Goal: Information Seeking & Learning: Learn about a topic

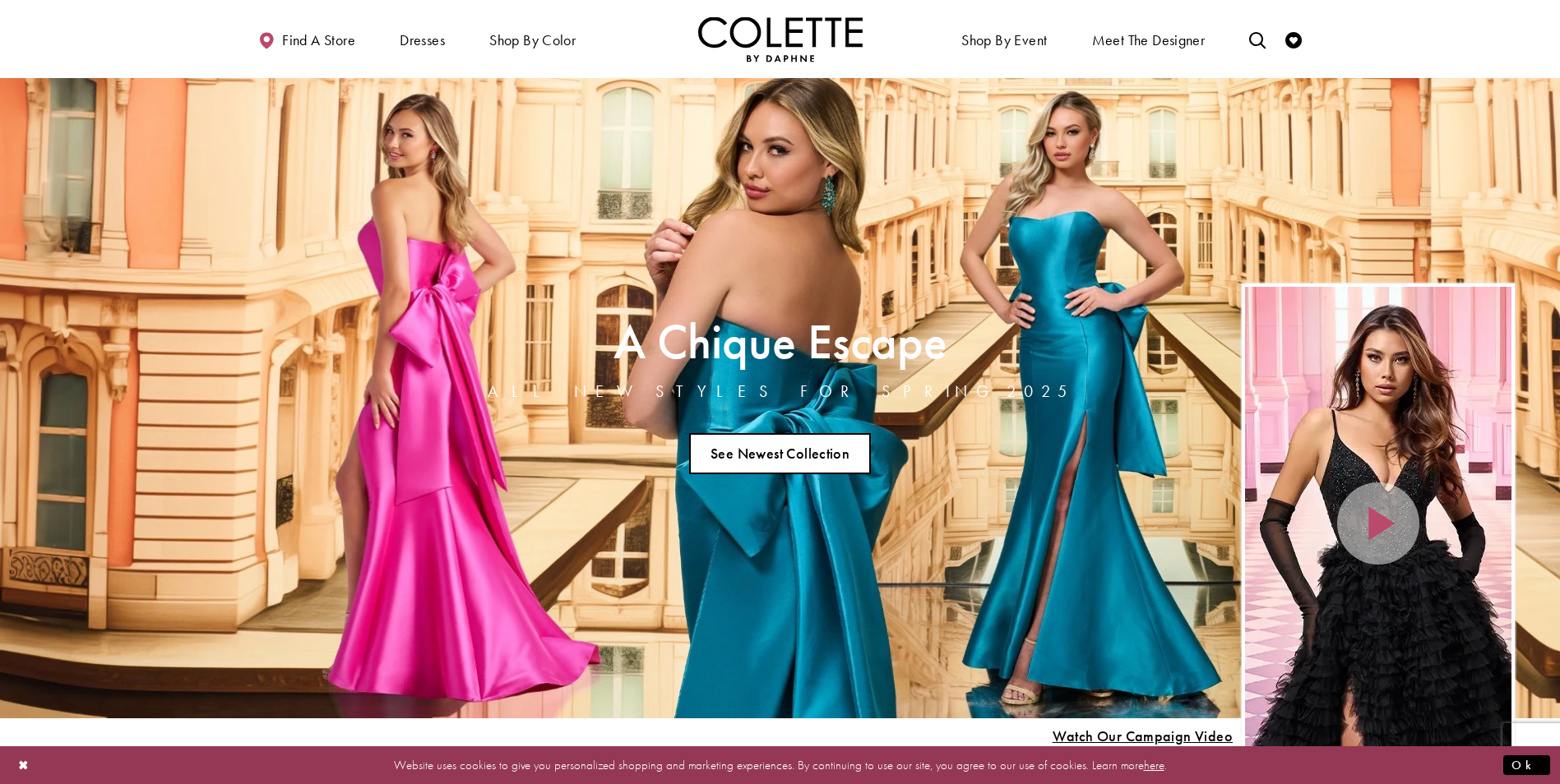
click at [787, 451] on link "See Newest Collection" at bounding box center [780, 454] width 182 height 41
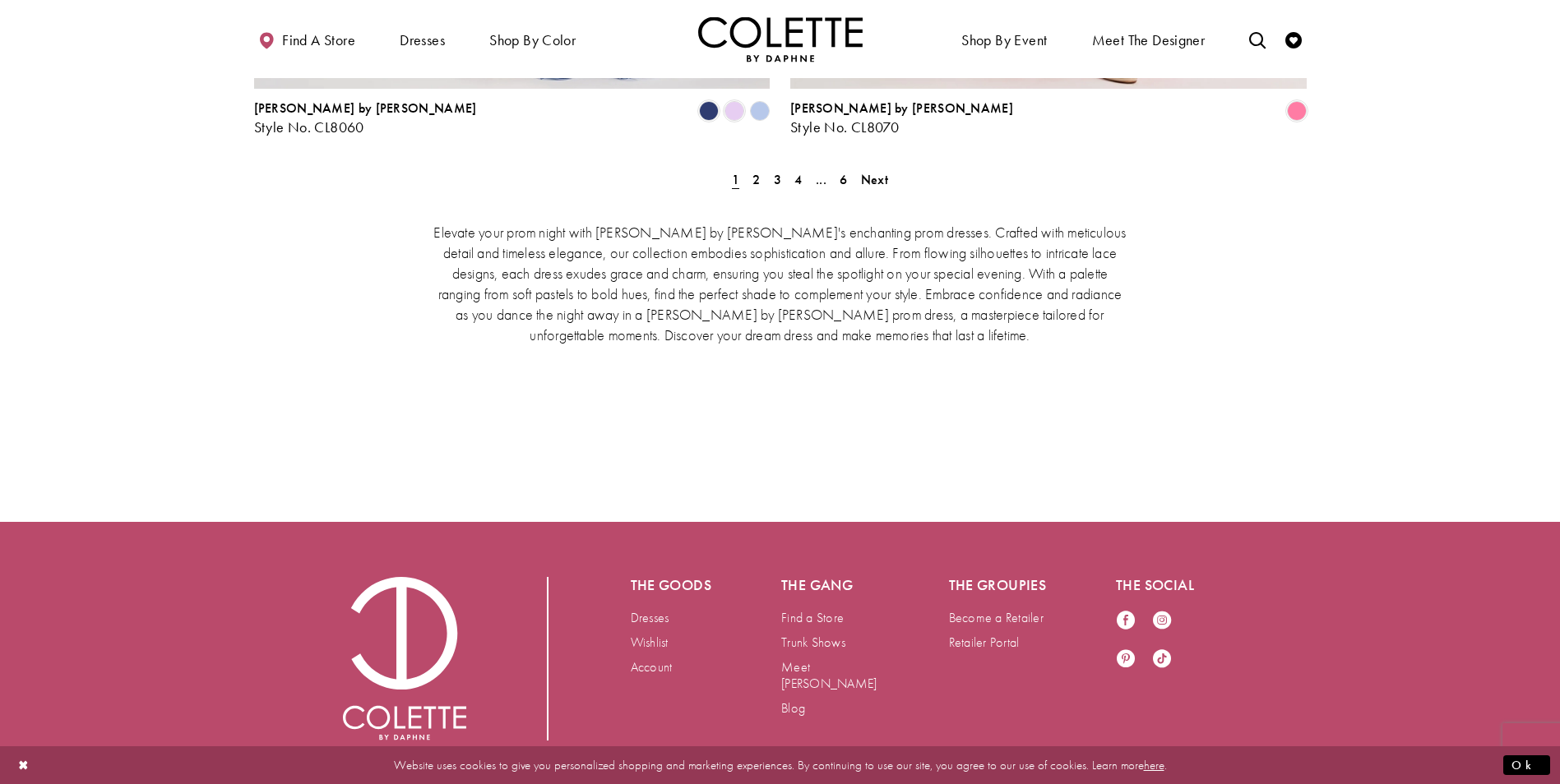
scroll to position [3256, 0]
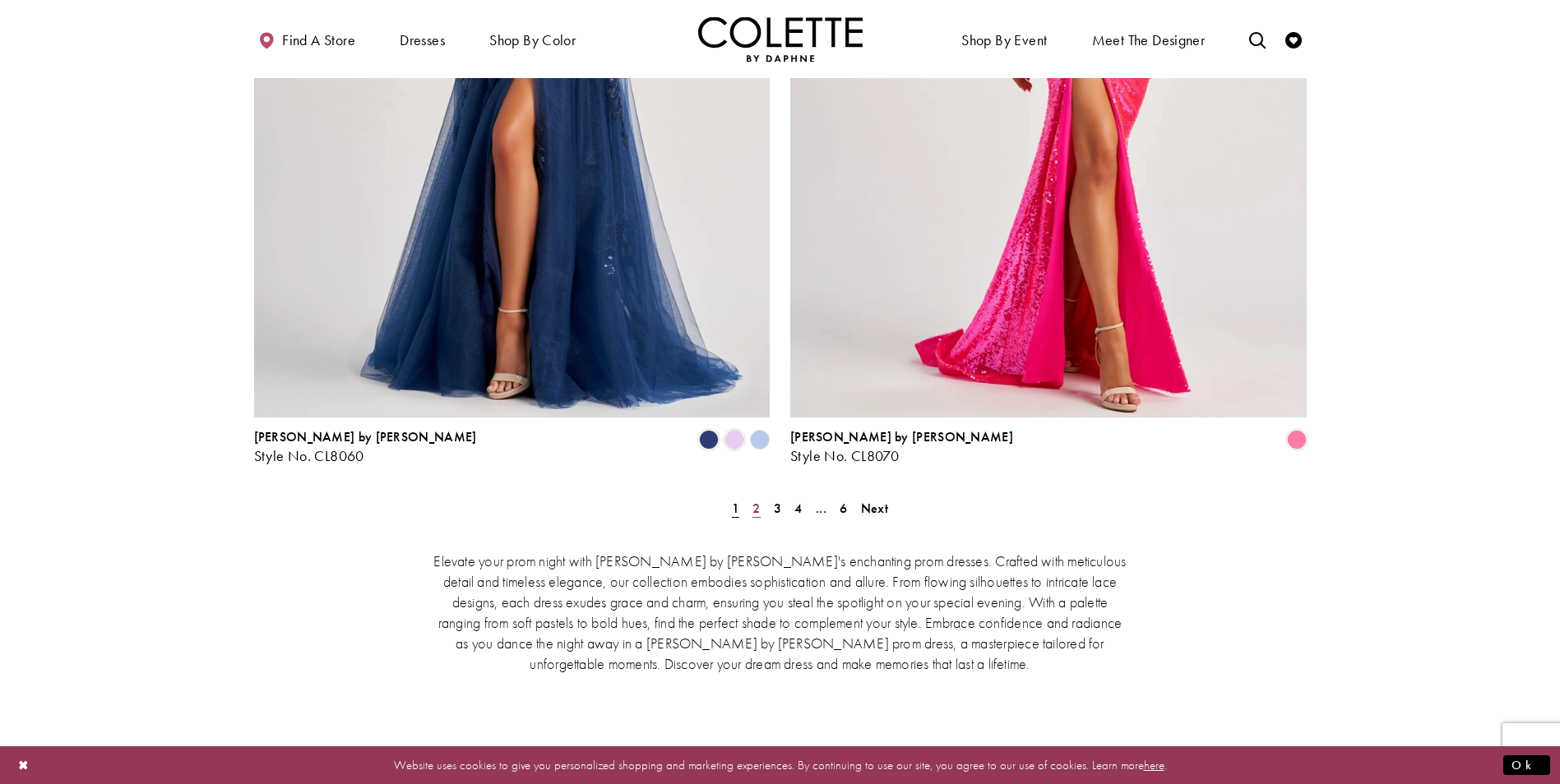
click at [752, 499] on span "2" at bounding box center [756, 508] width 8 height 18
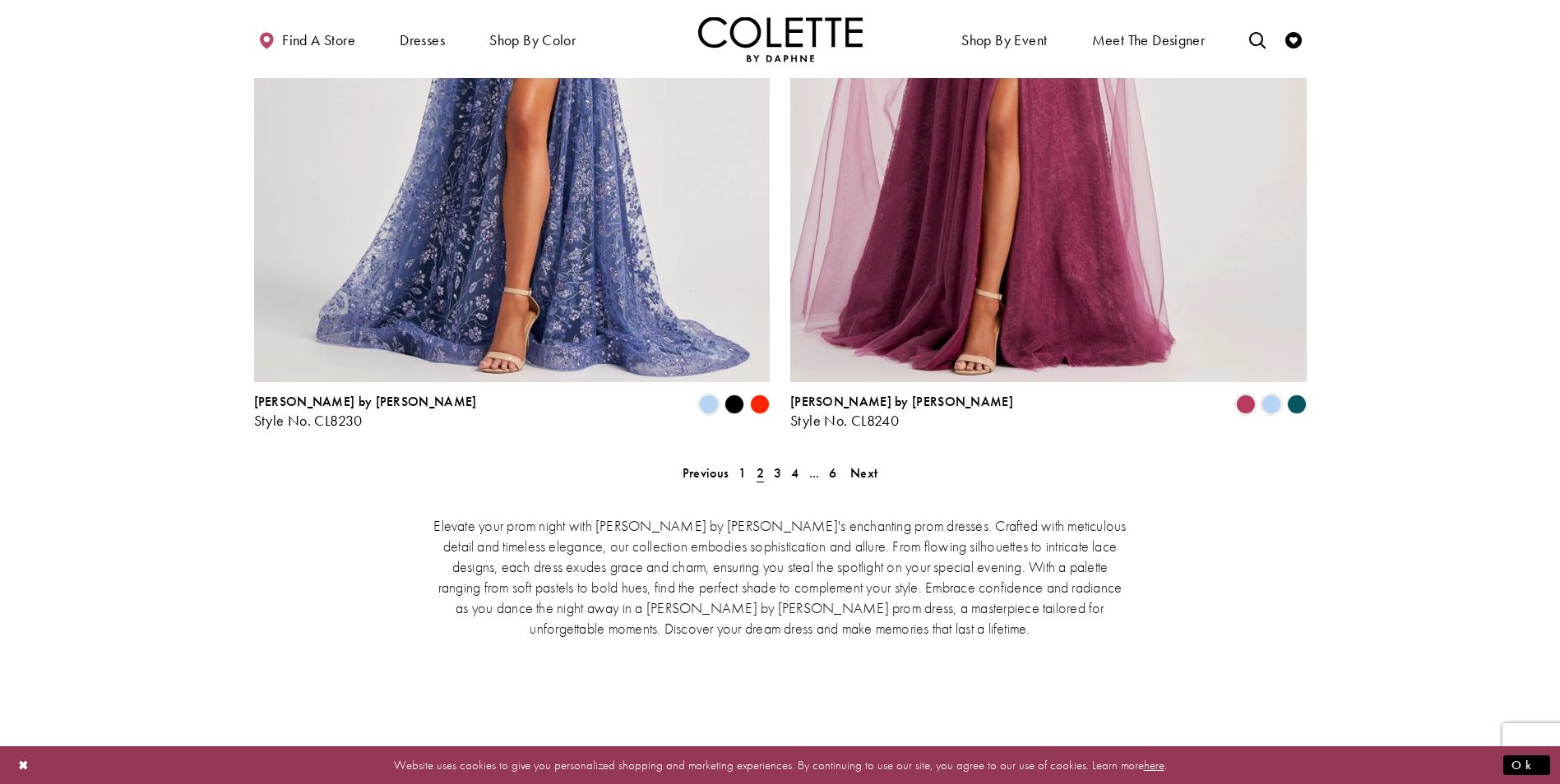
scroll to position [3256, 0]
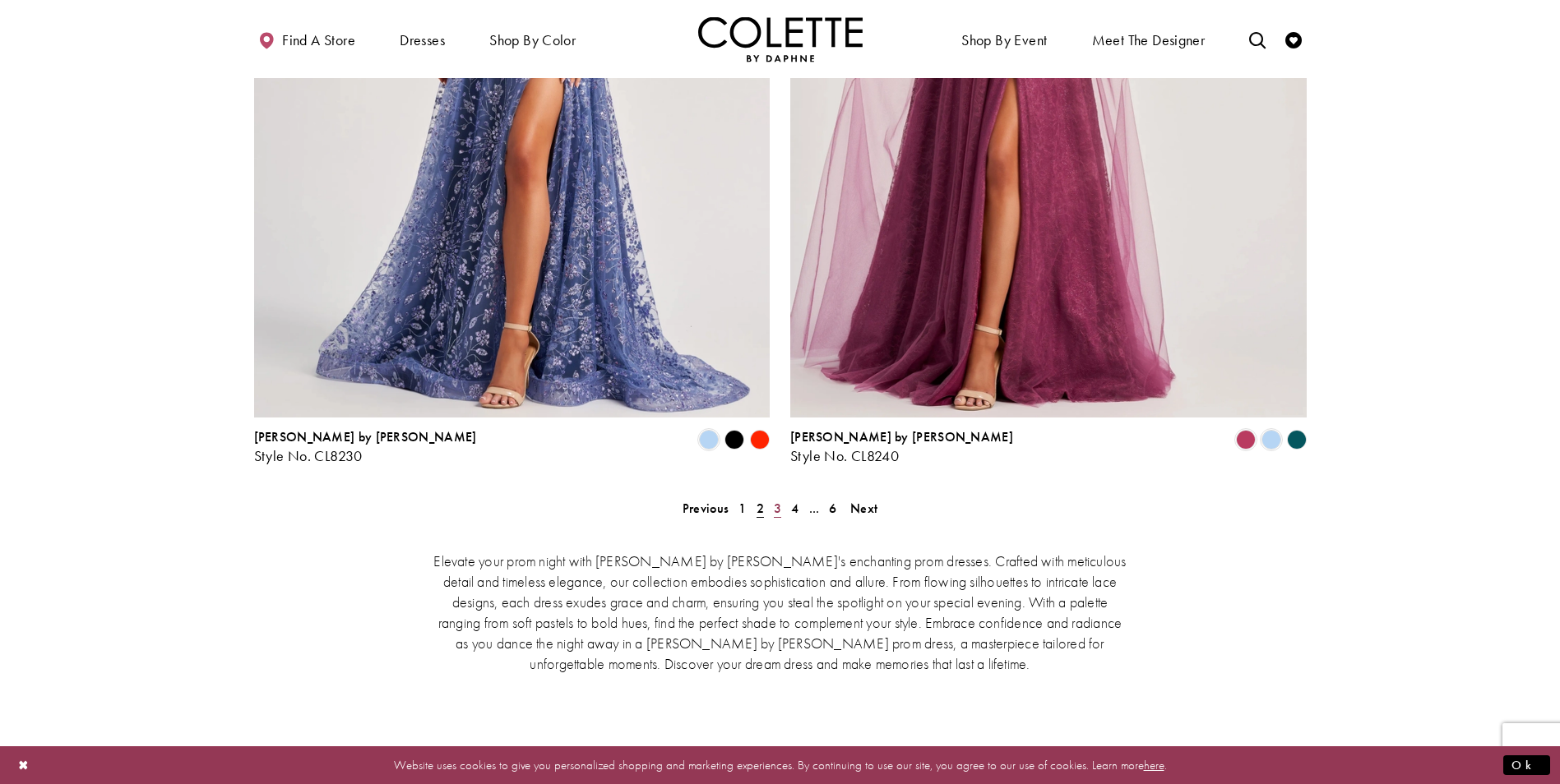
click at [777, 499] on span "3" at bounding box center [778, 508] width 8 height 18
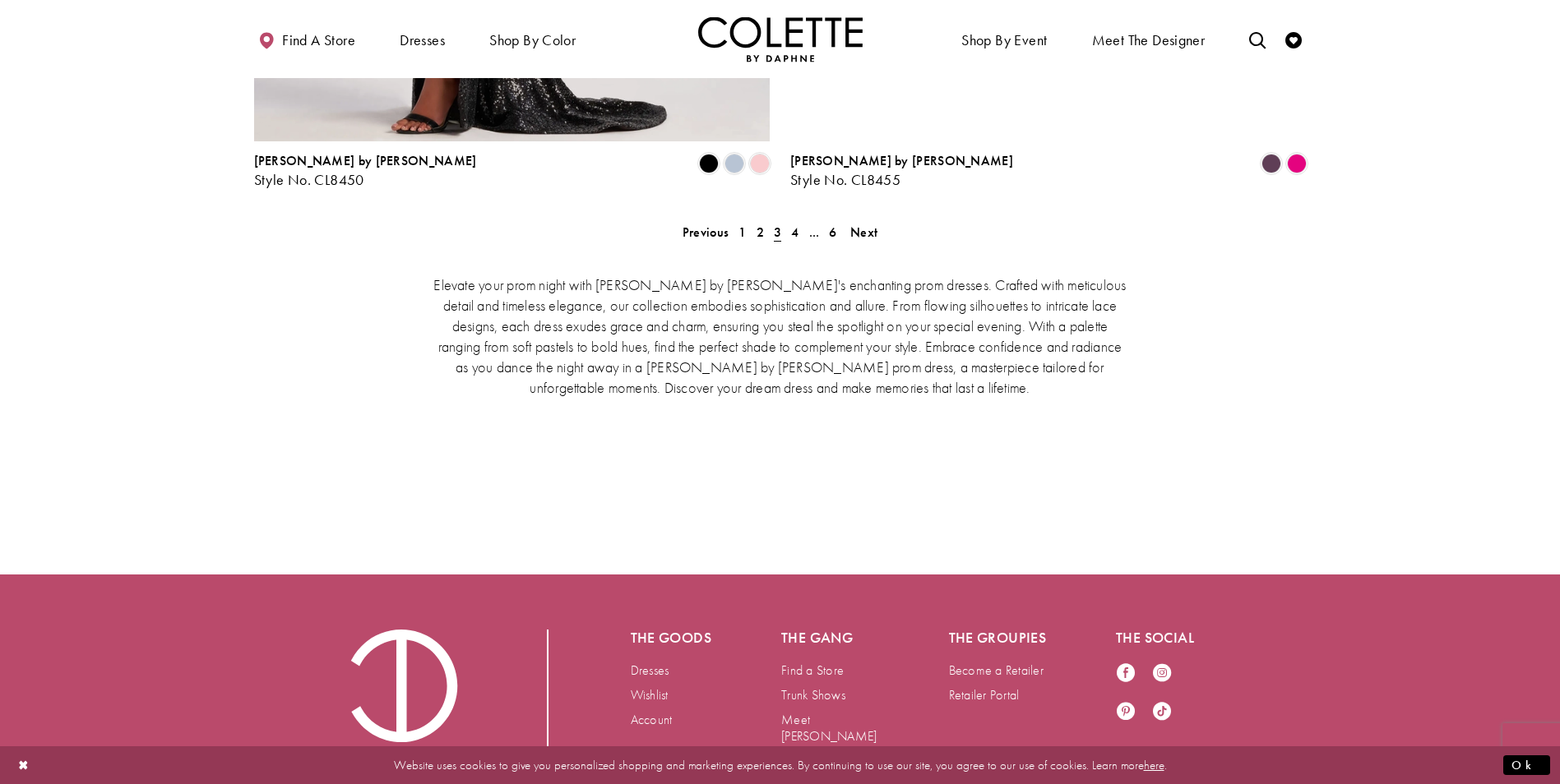
scroll to position [3502, 0]
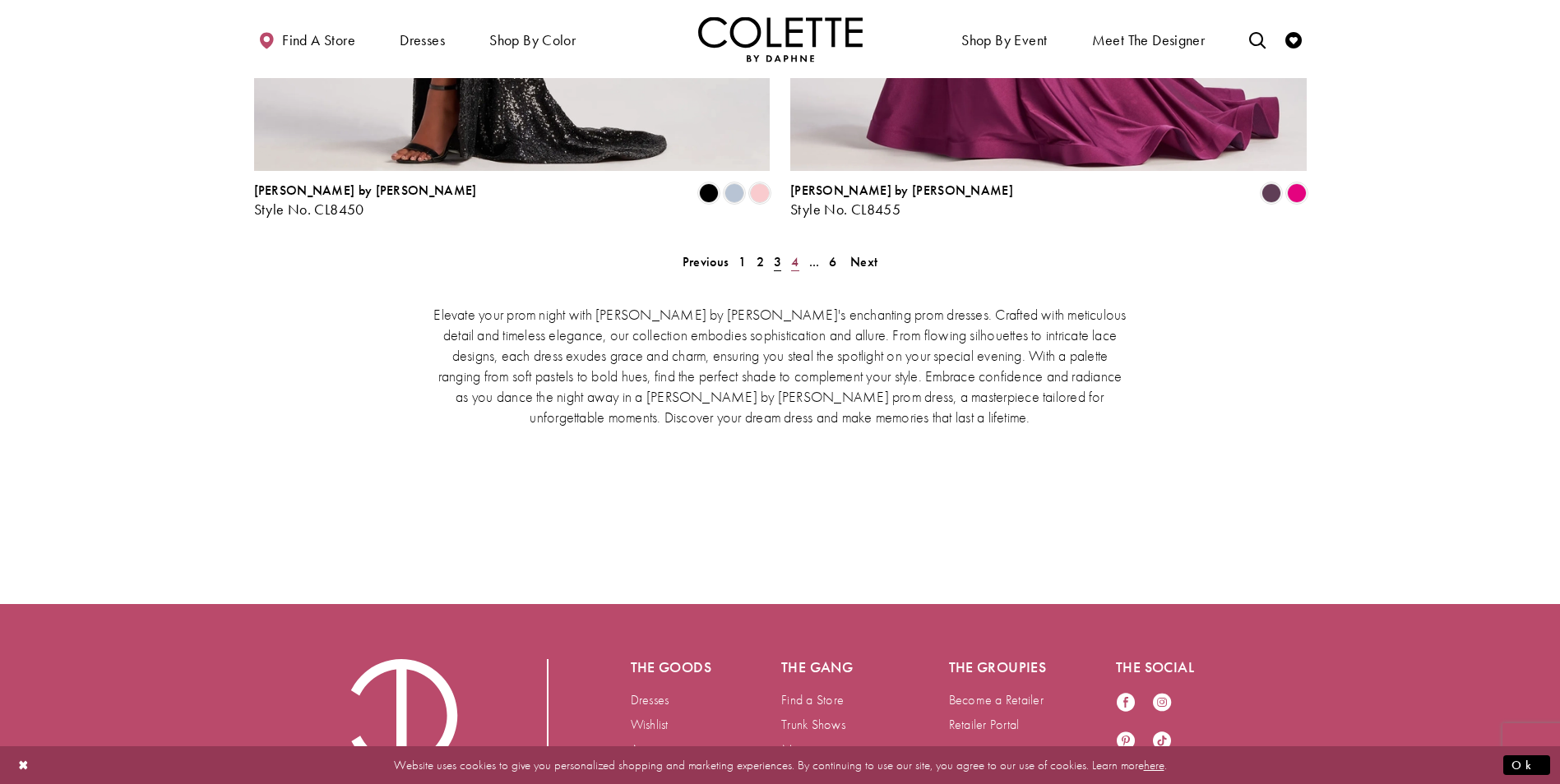
click at [792, 253] on span "4" at bounding box center [795, 262] width 8 height 18
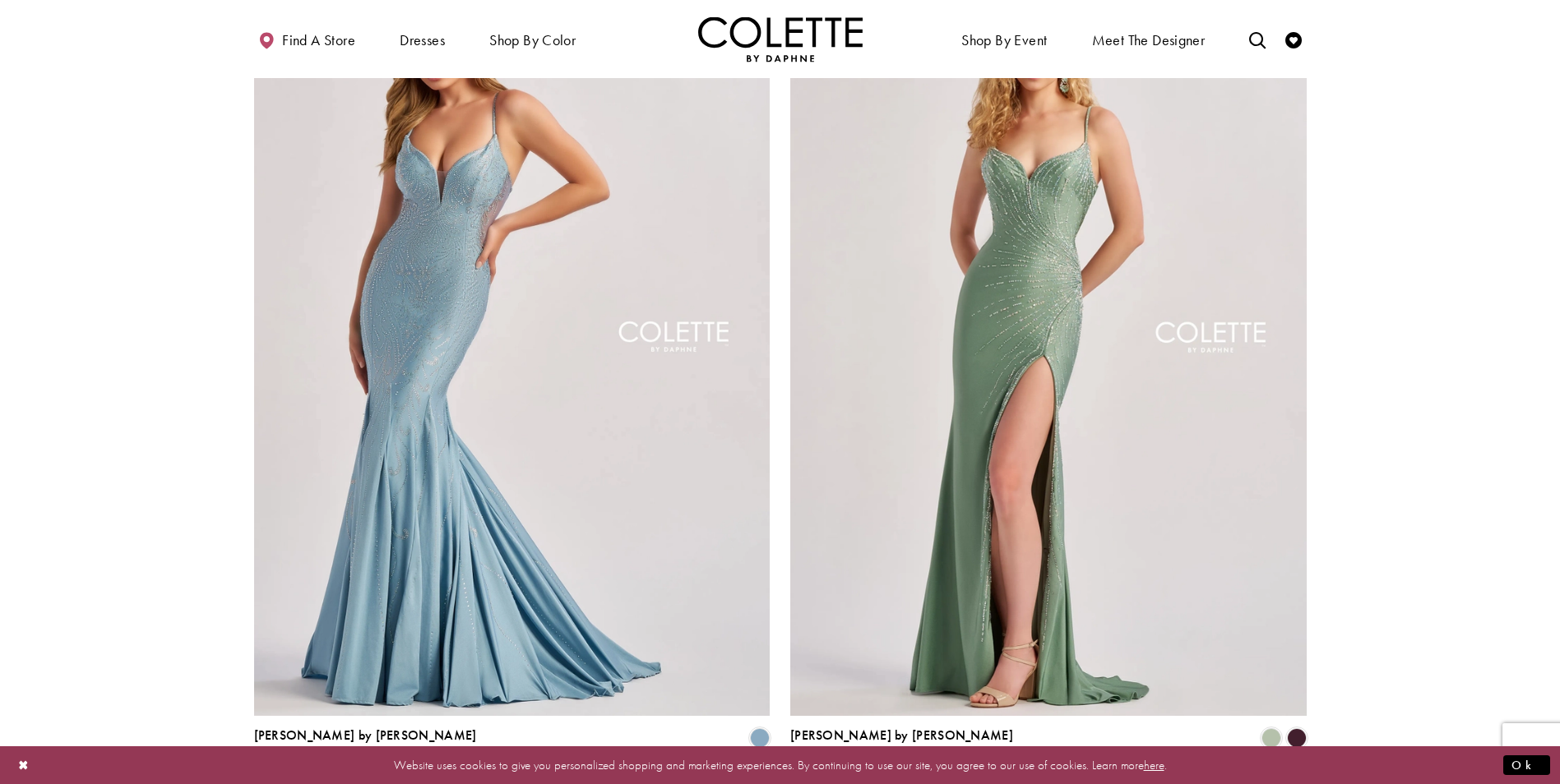
scroll to position [3216, 0]
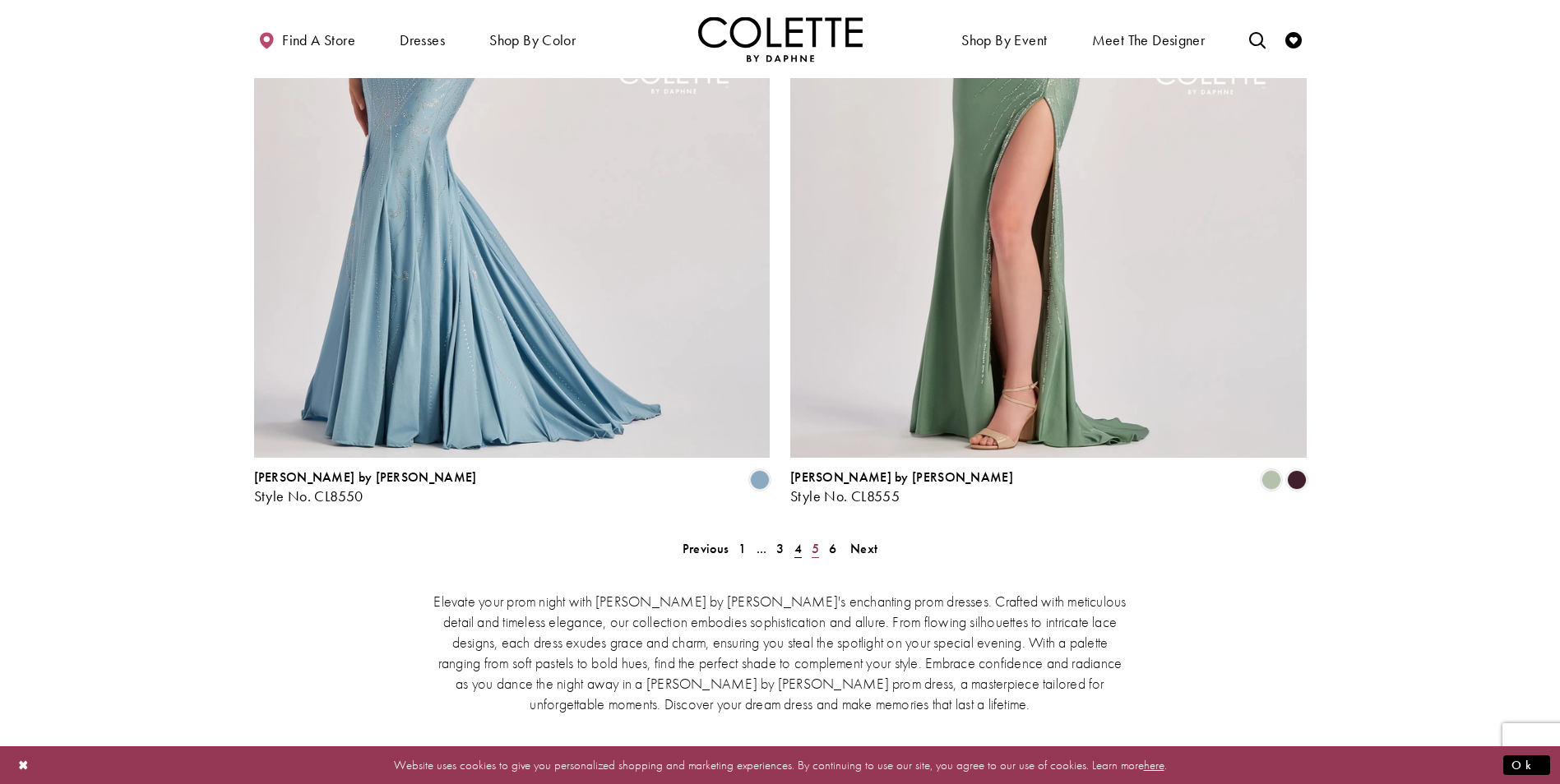
click at [818, 540] on span "5" at bounding box center [816, 549] width 8 height 18
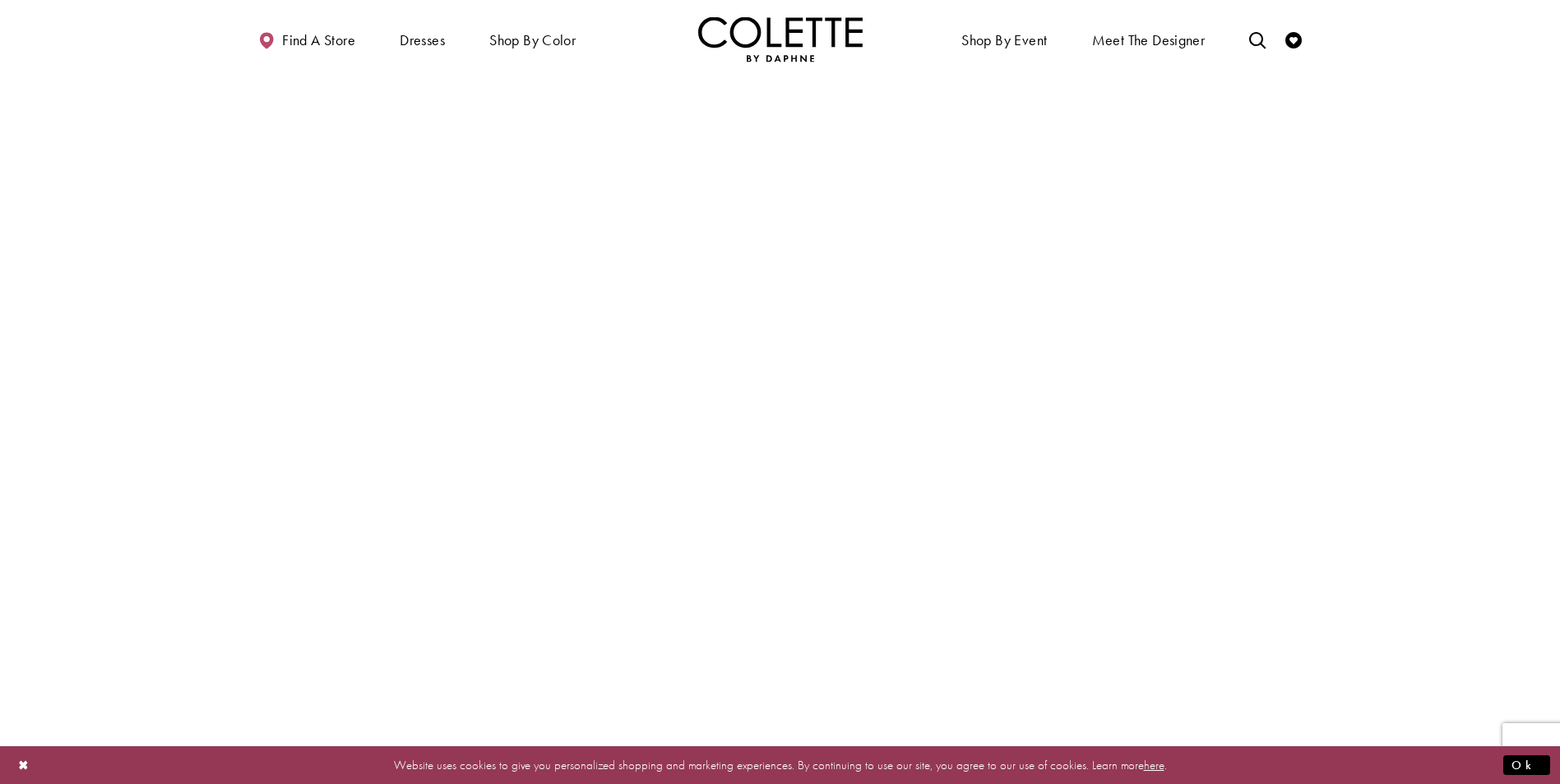
scroll to position [3134, 0]
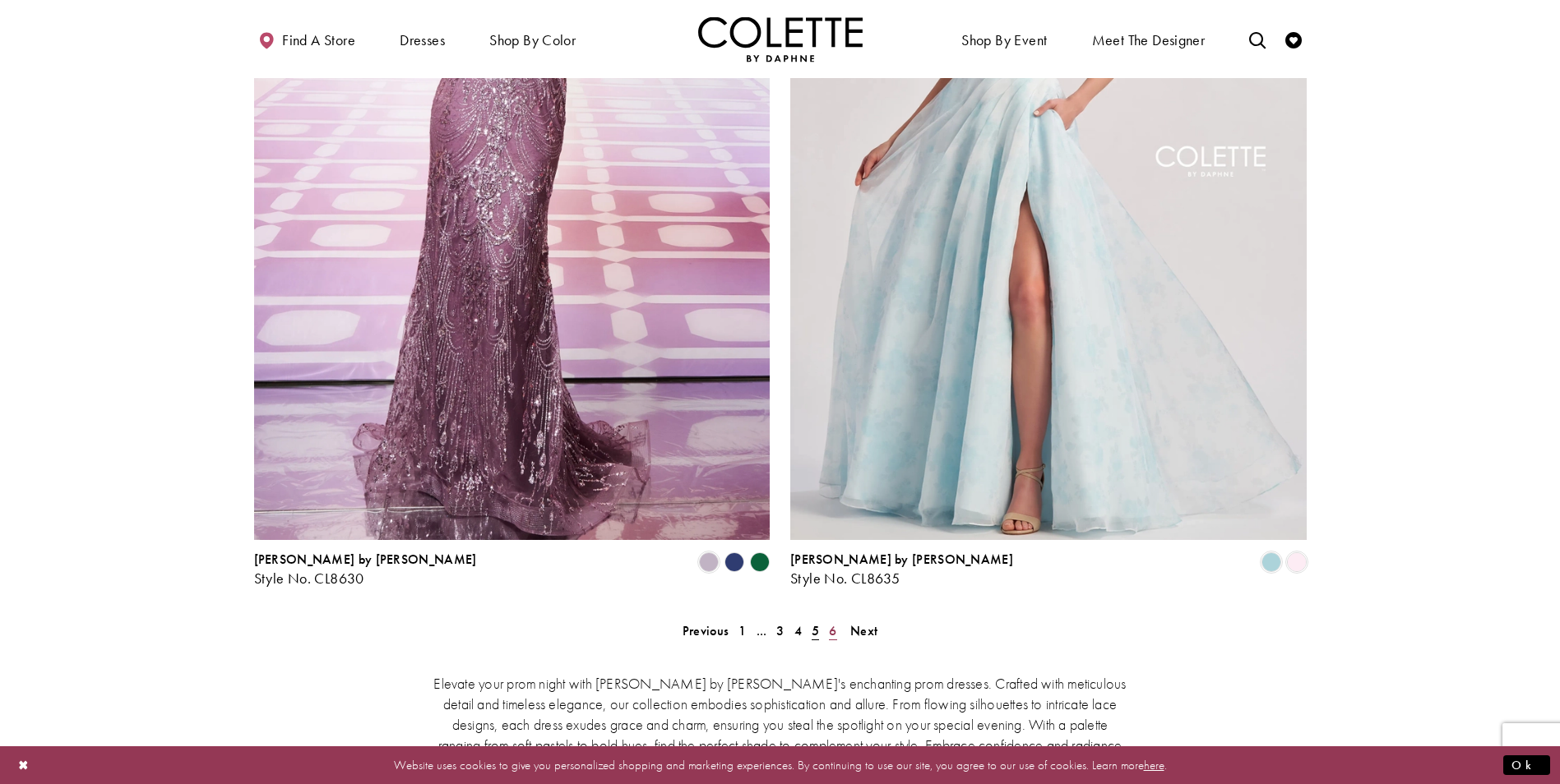
click at [833, 622] on span "6" at bounding box center [833, 631] width 8 height 18
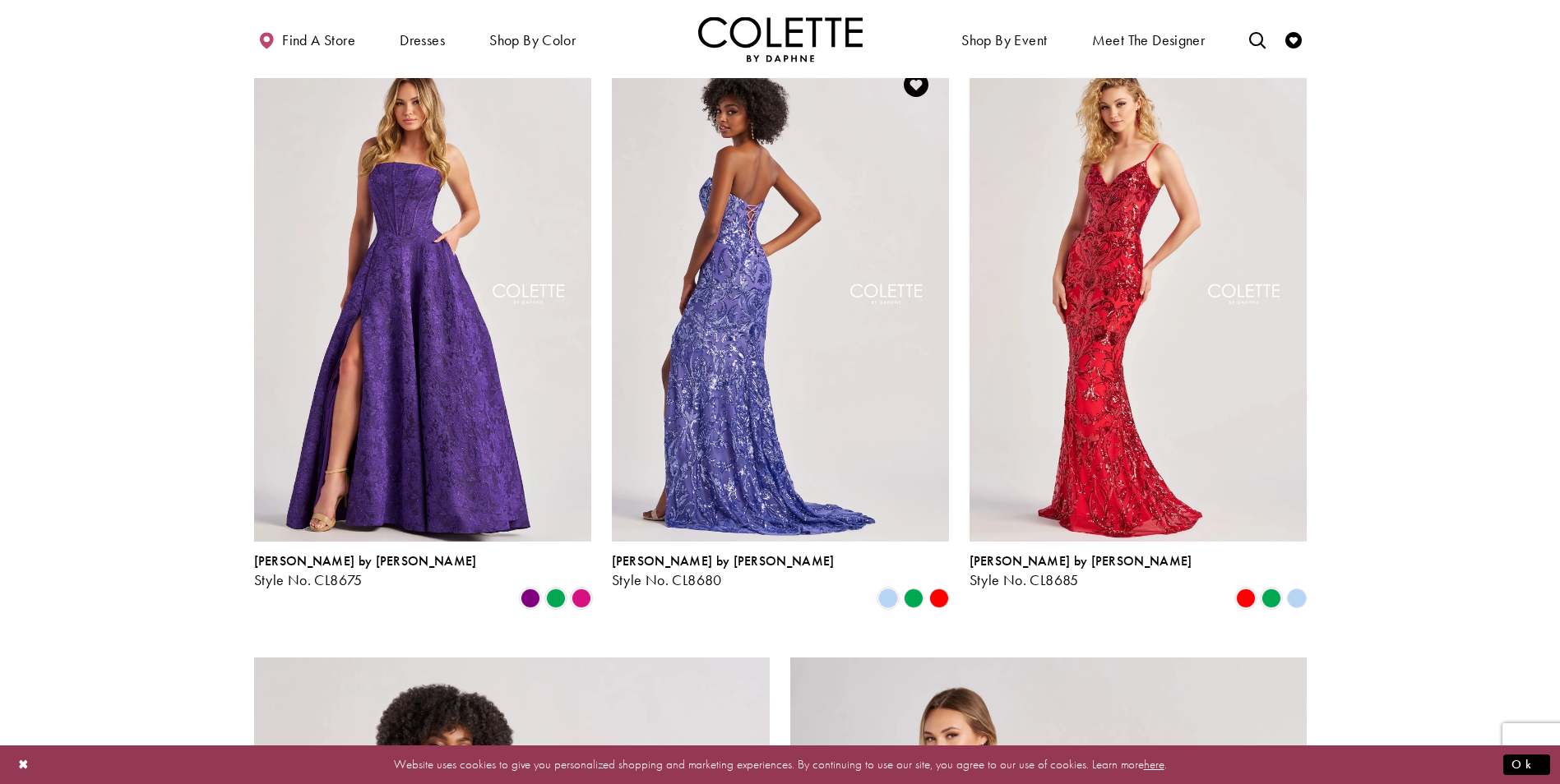
scroll to position [1655, 0]
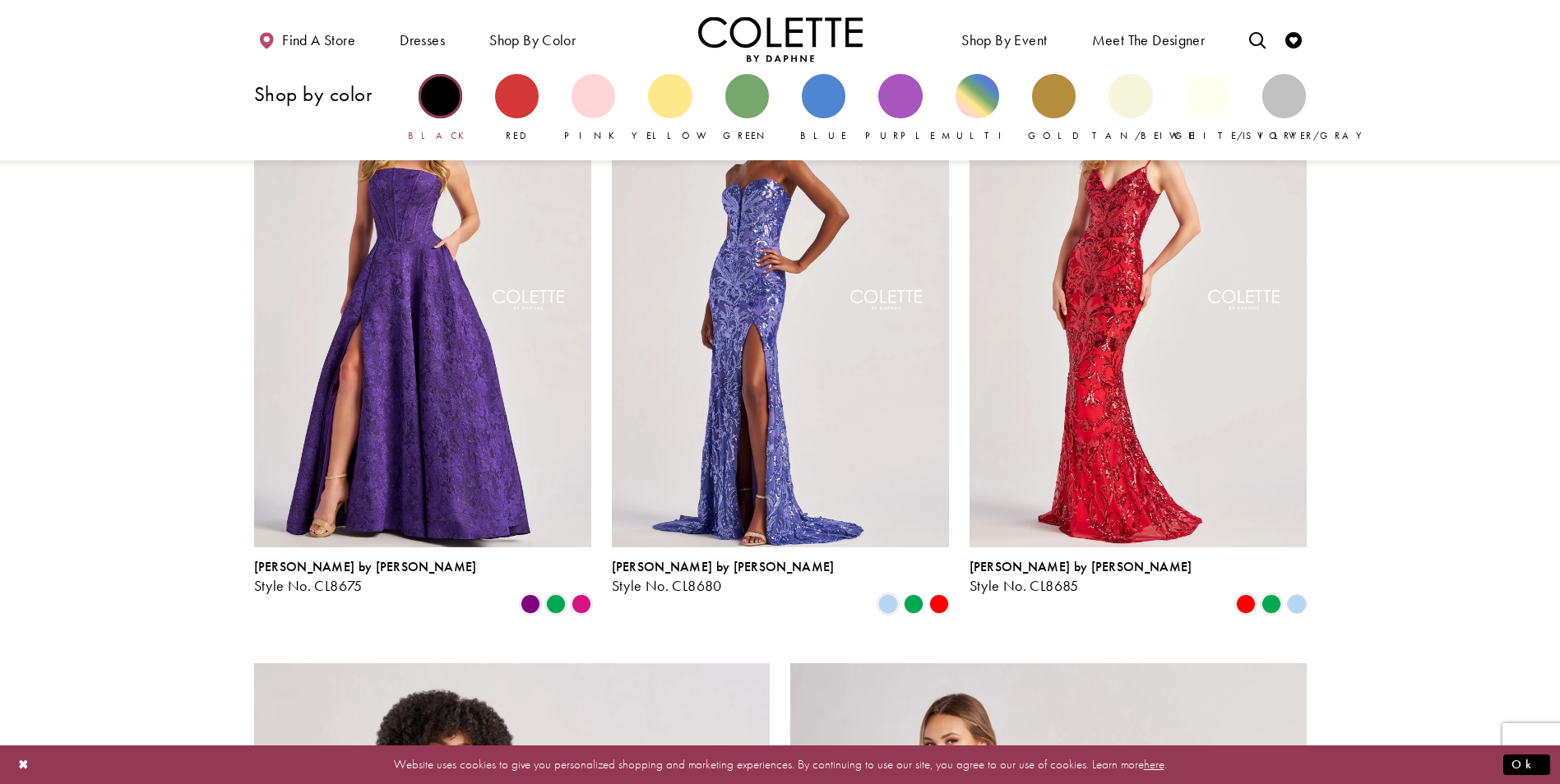
click at [437, 105] on div "Primary block" at bounding box center [441, 96] width 43 height 43
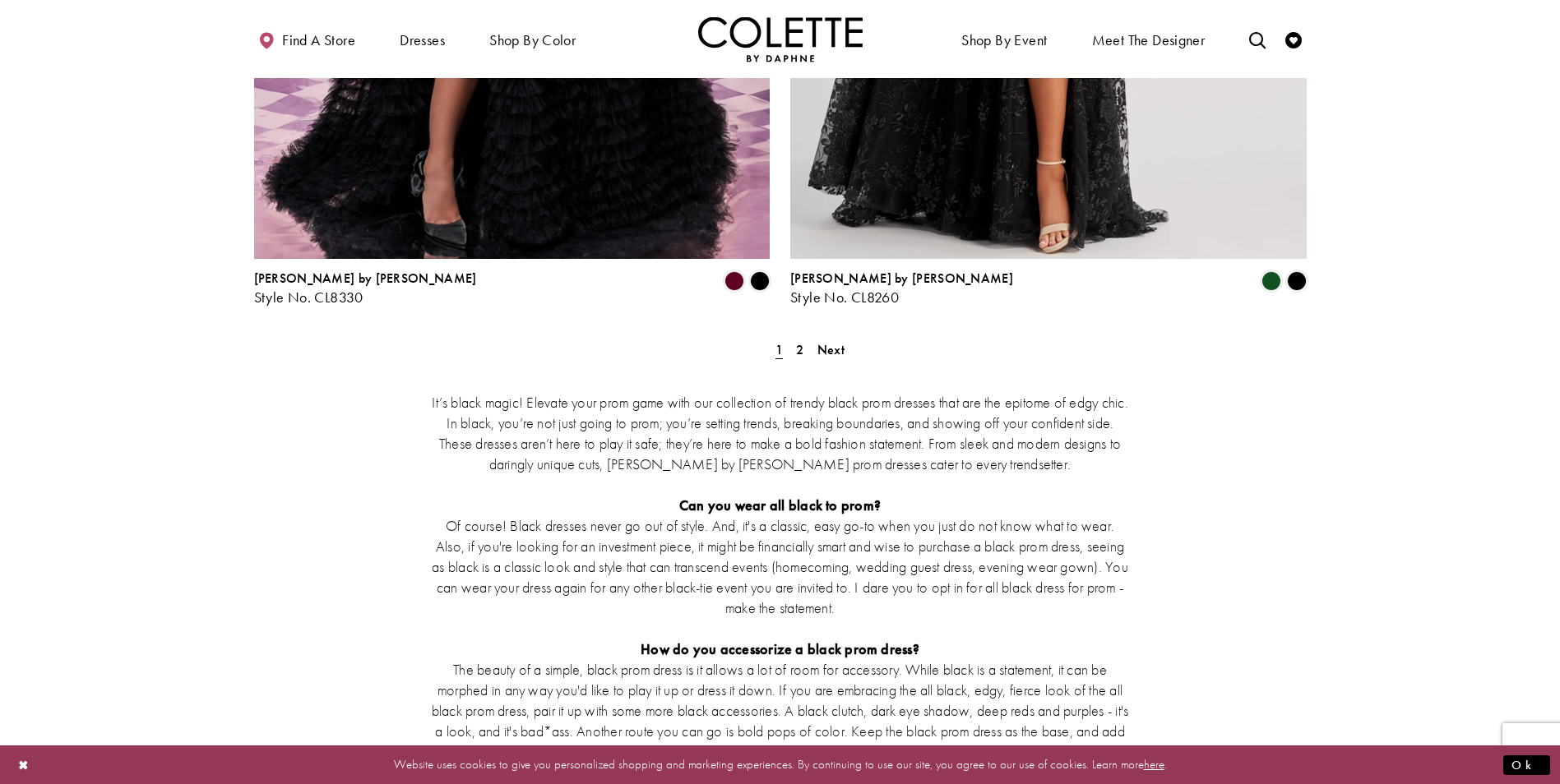
scroll to position [3205, 0]
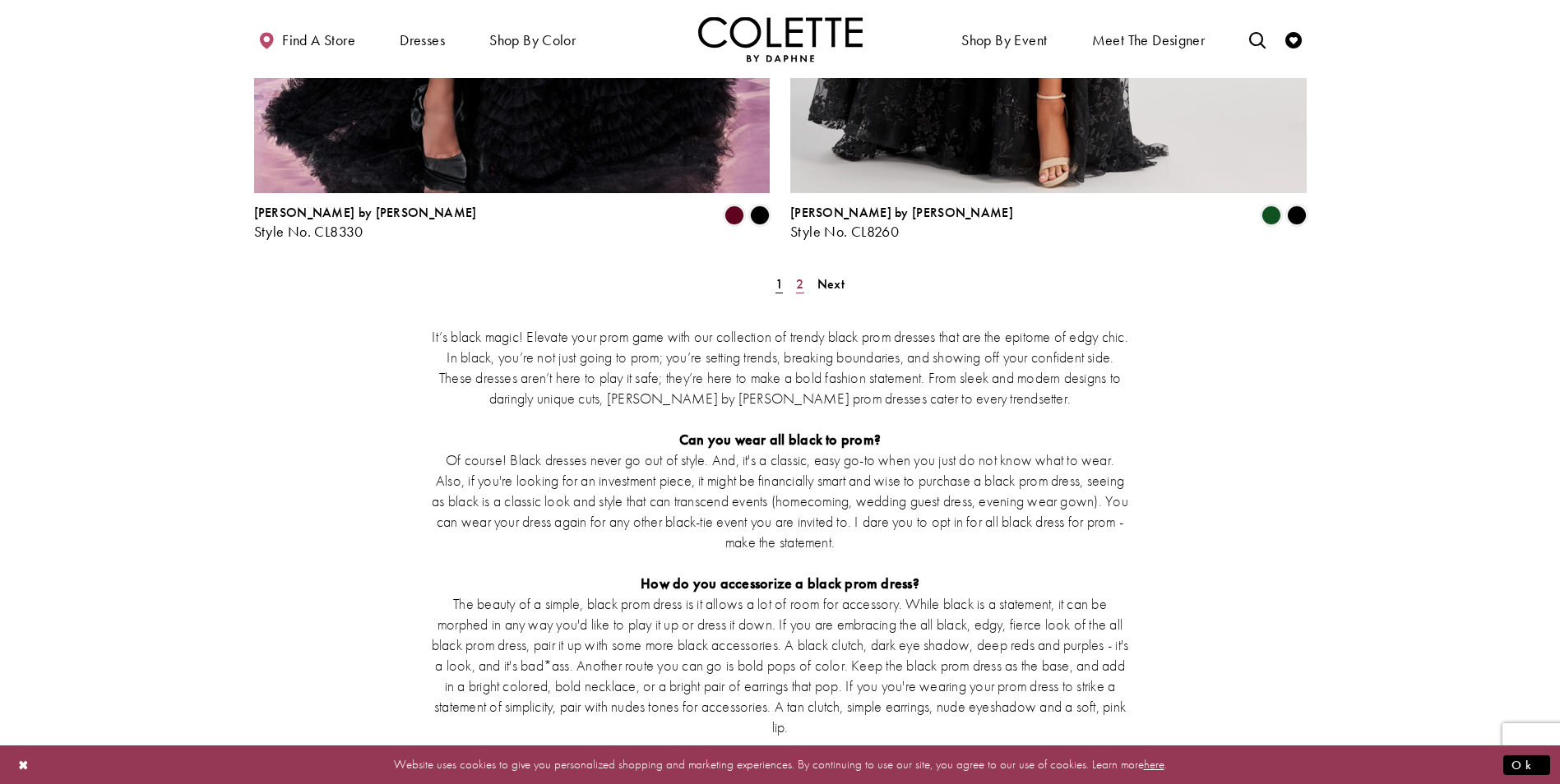
click at [801, 276] on span "2" at bounding box center [800, 285] width 8 height 18
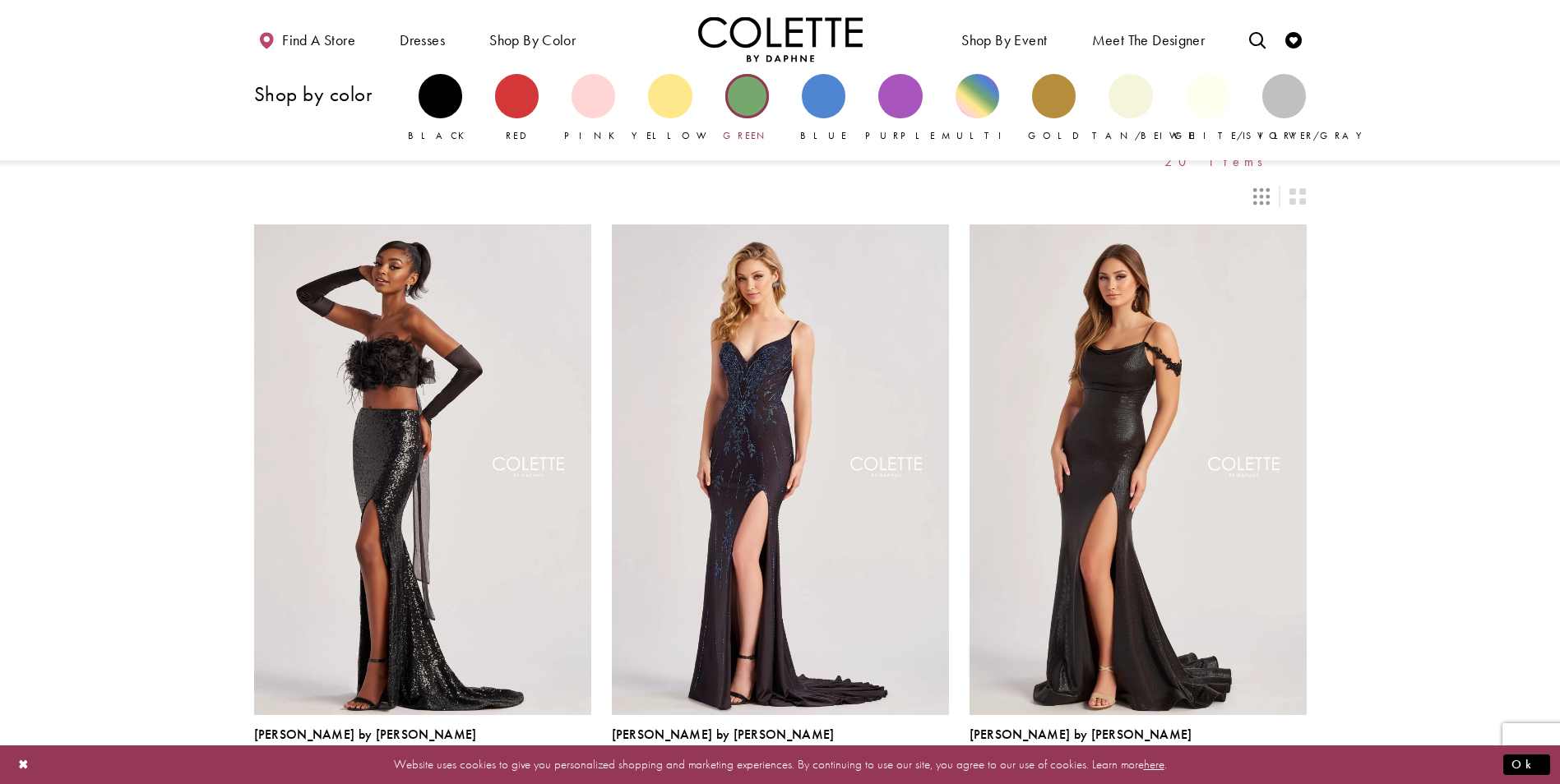
click at [743, 101] on div "Primary block" at bounding box center [747, 96] width 43 height 43
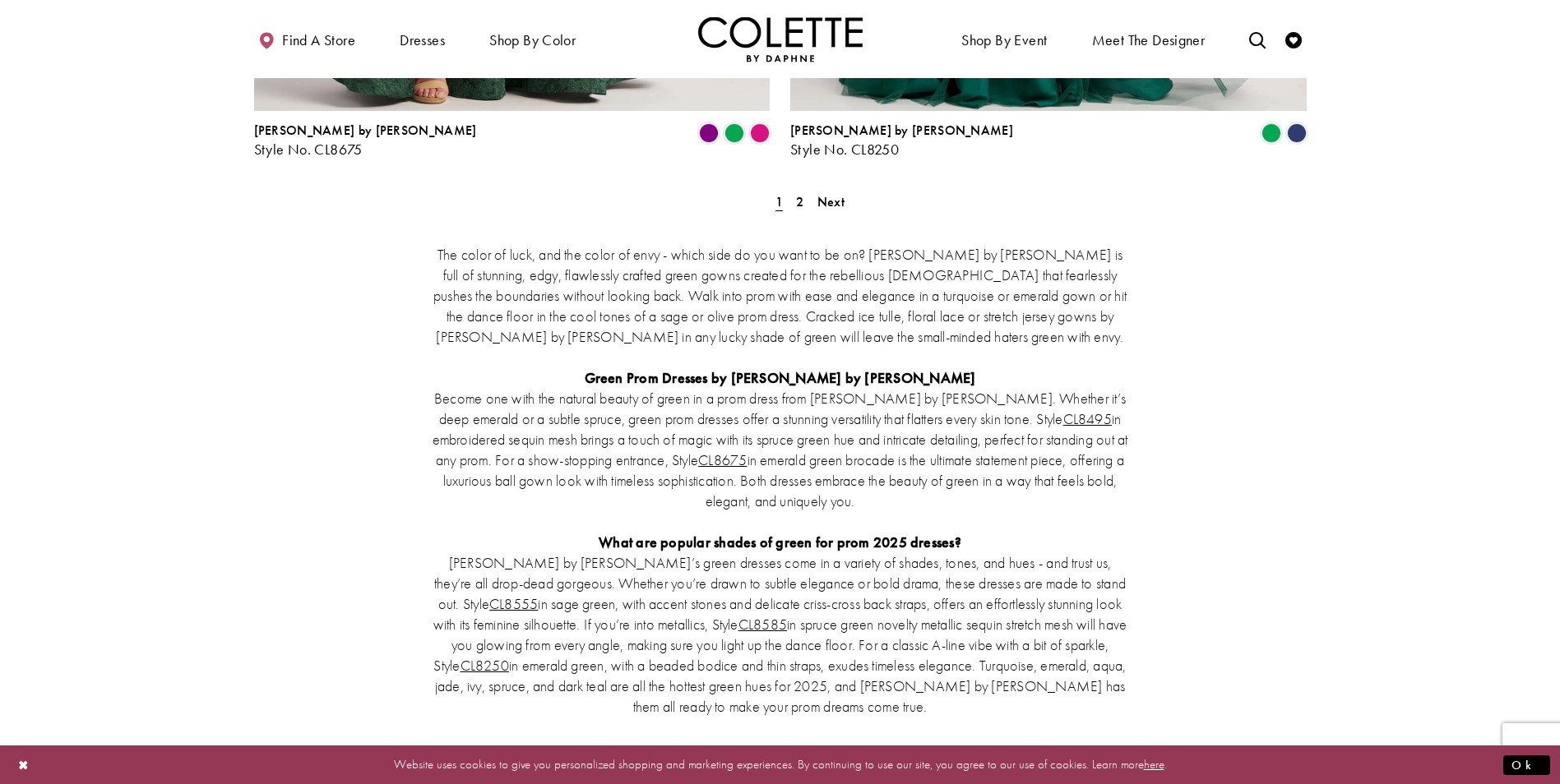
scroll to position [2959, 0]
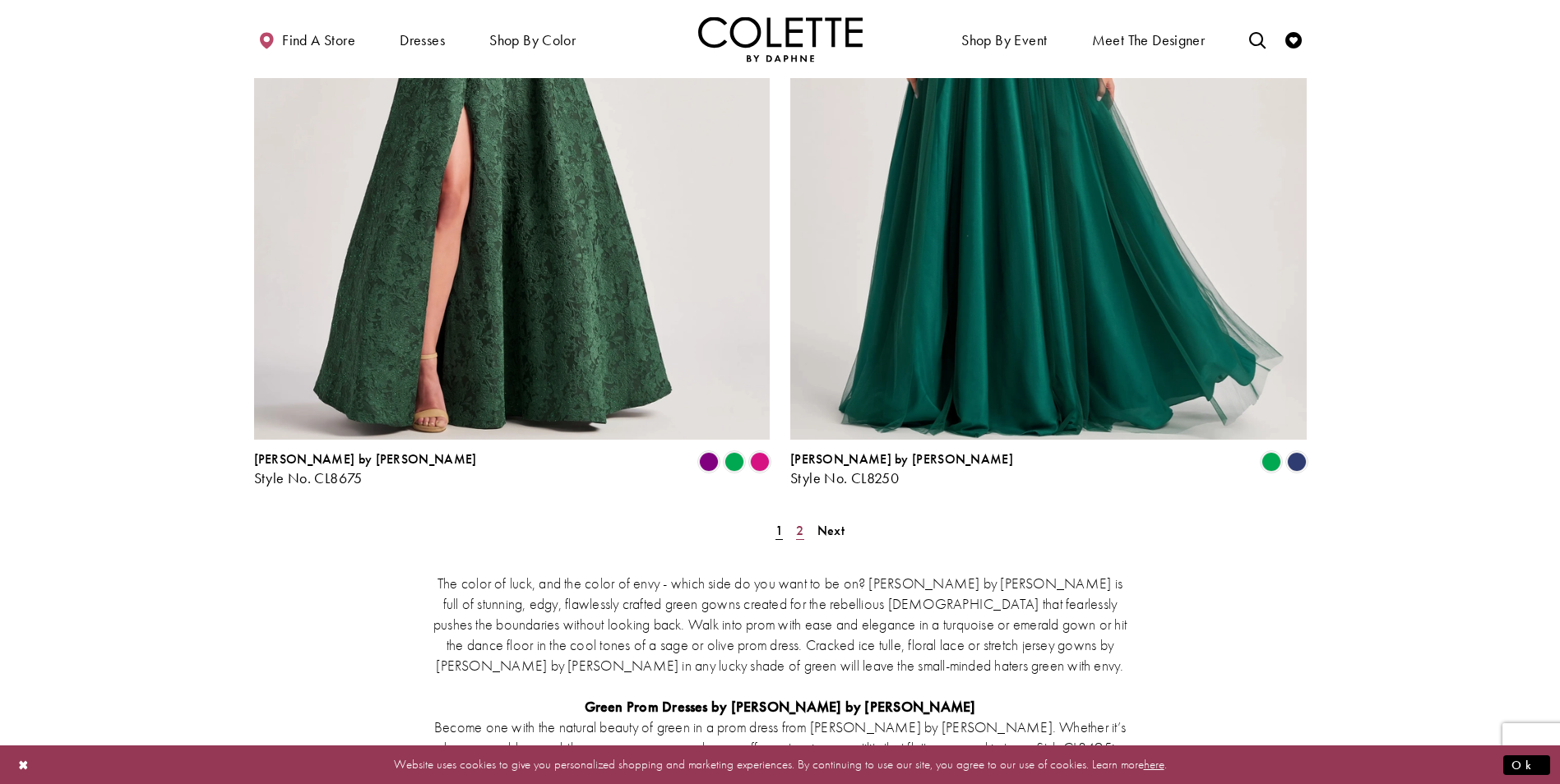
click at [807, 518] on link "2" at bounding box center [800, 530] width 18 height 24
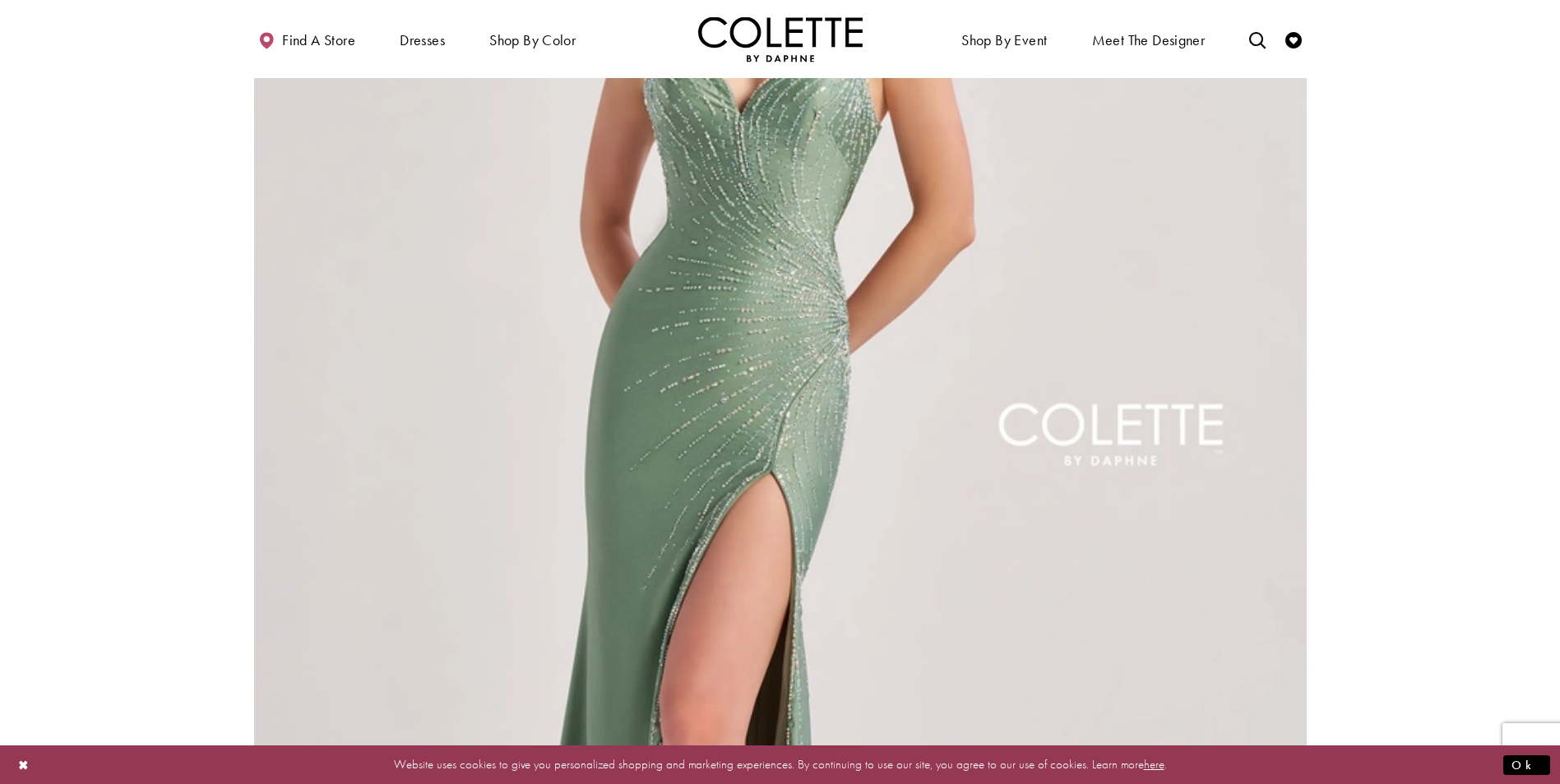
scroll to position [499, 0]
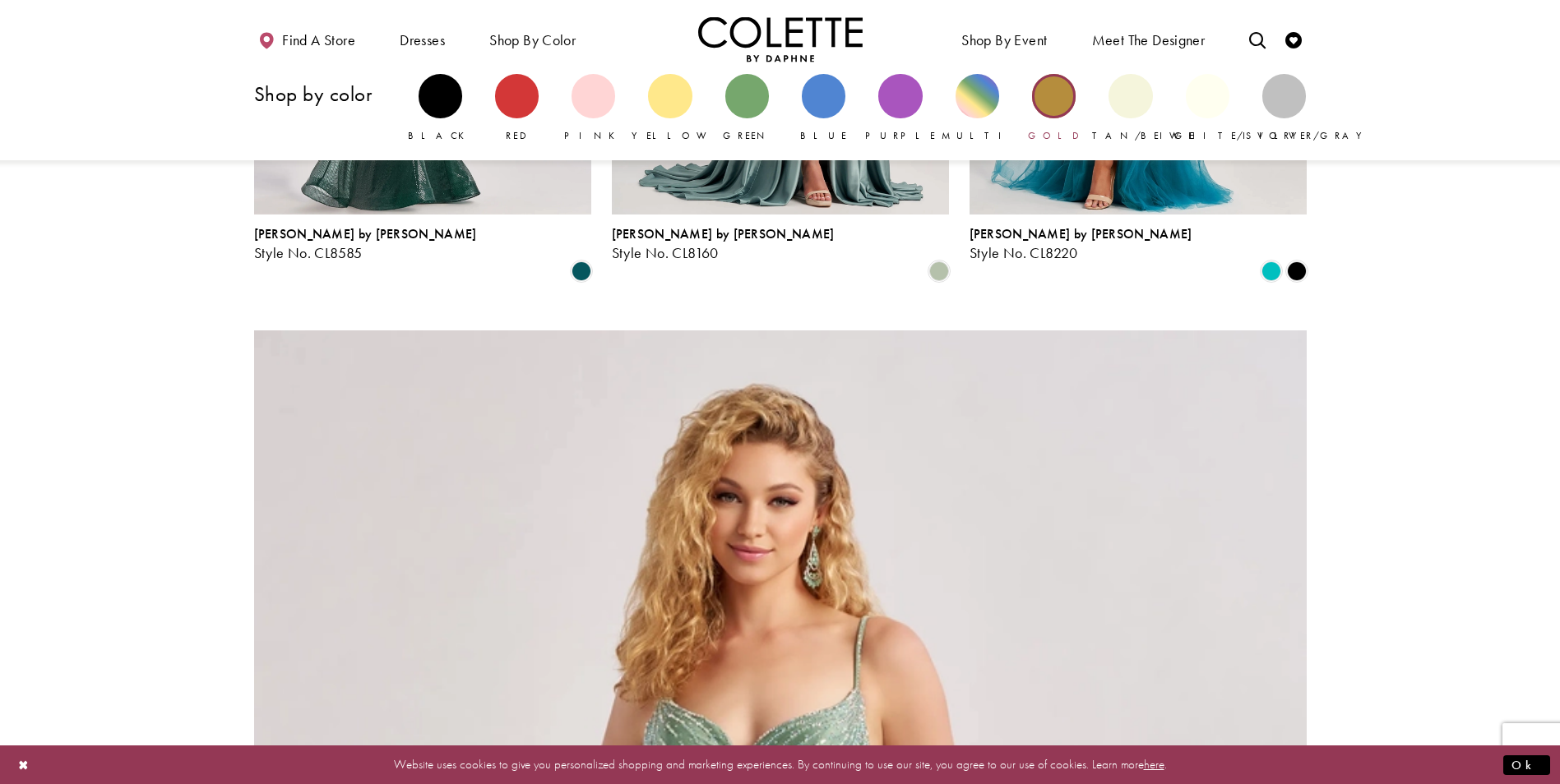
click at [1068, 102] on div "Primary block" at bounding box center [1053, 96] width 43 height 43
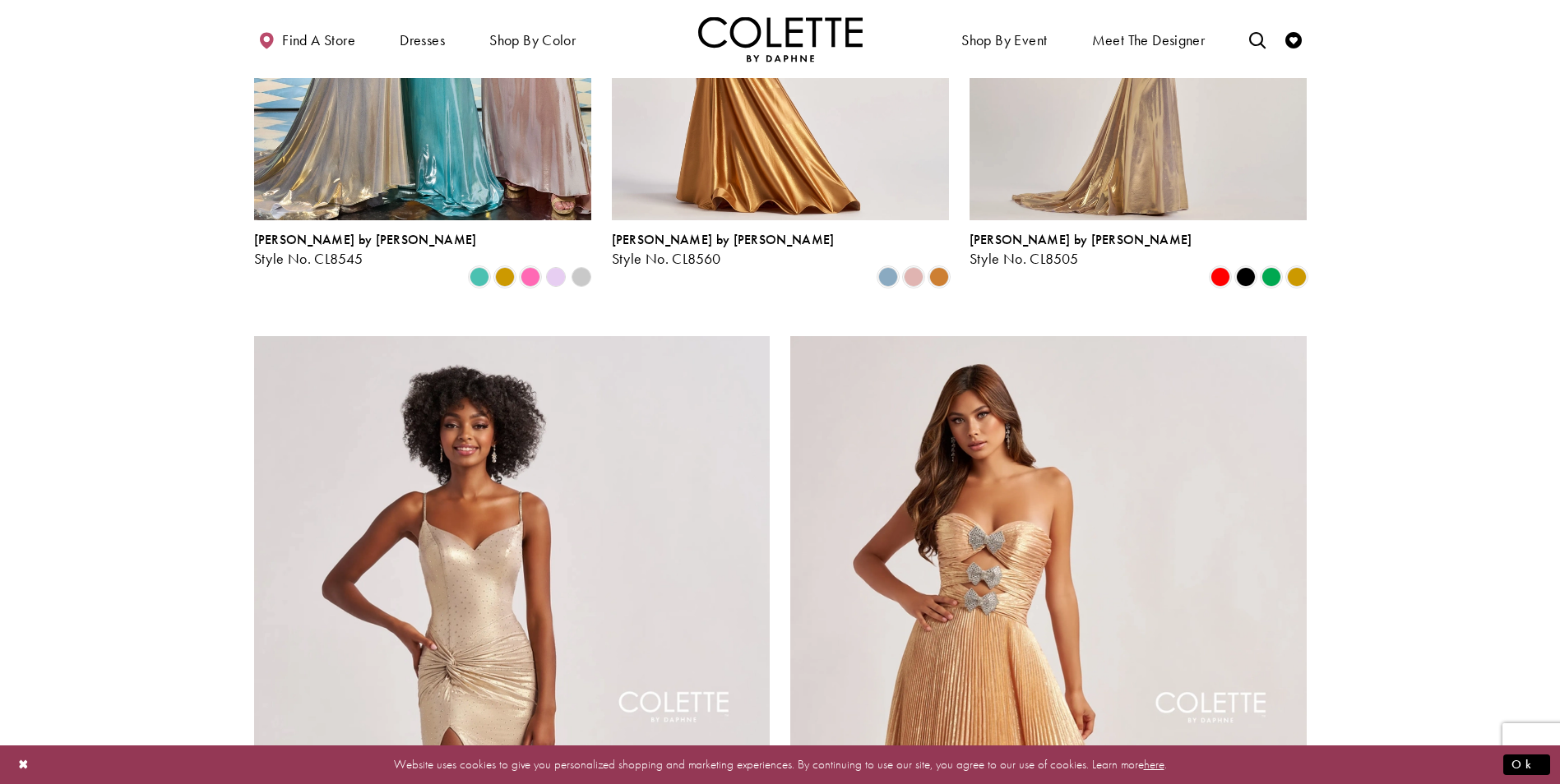
scroll to position [411, 0]
